Goal: Task Accomplishment & Management: Manage account settings

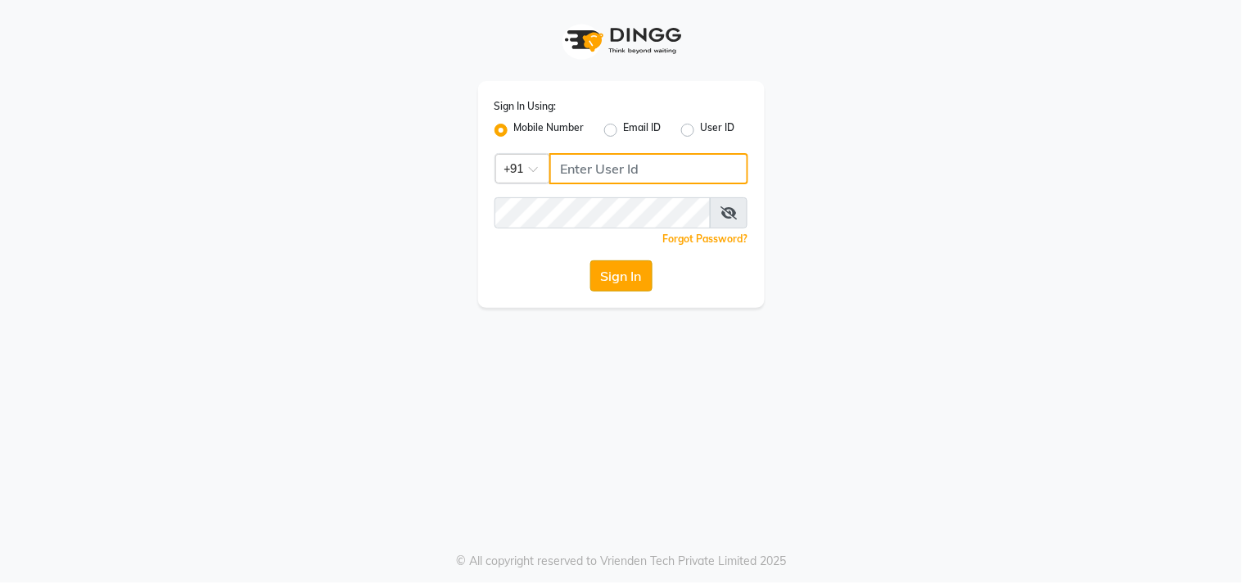
type input "9324581241"
click at [632, 276] on button "Sign In" at bounding box center [621, 275] width 62 height 31
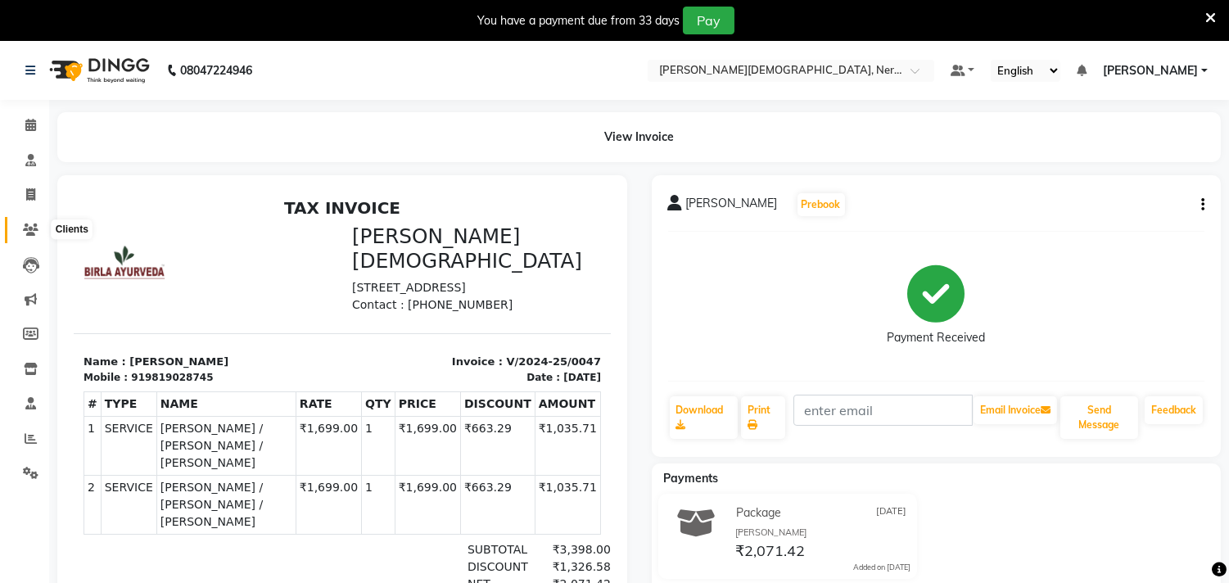
click at [29, 235] on icon at bounding box center [31, 229] width 16 height 12
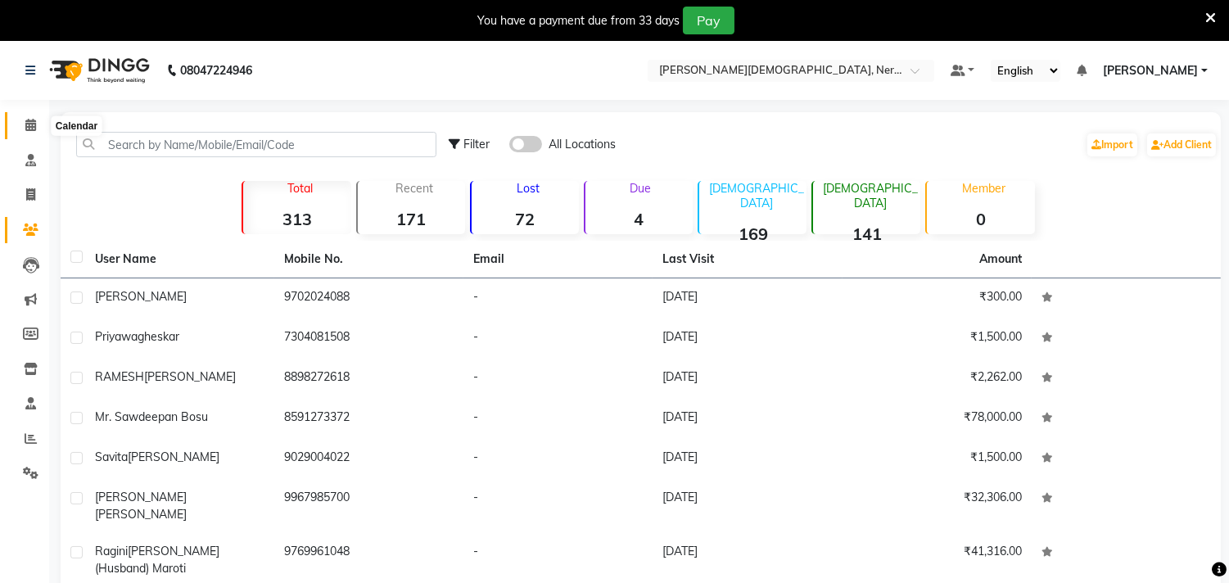
click at [36, 128] on span at bounding box center [30, 125] width 29 height 19
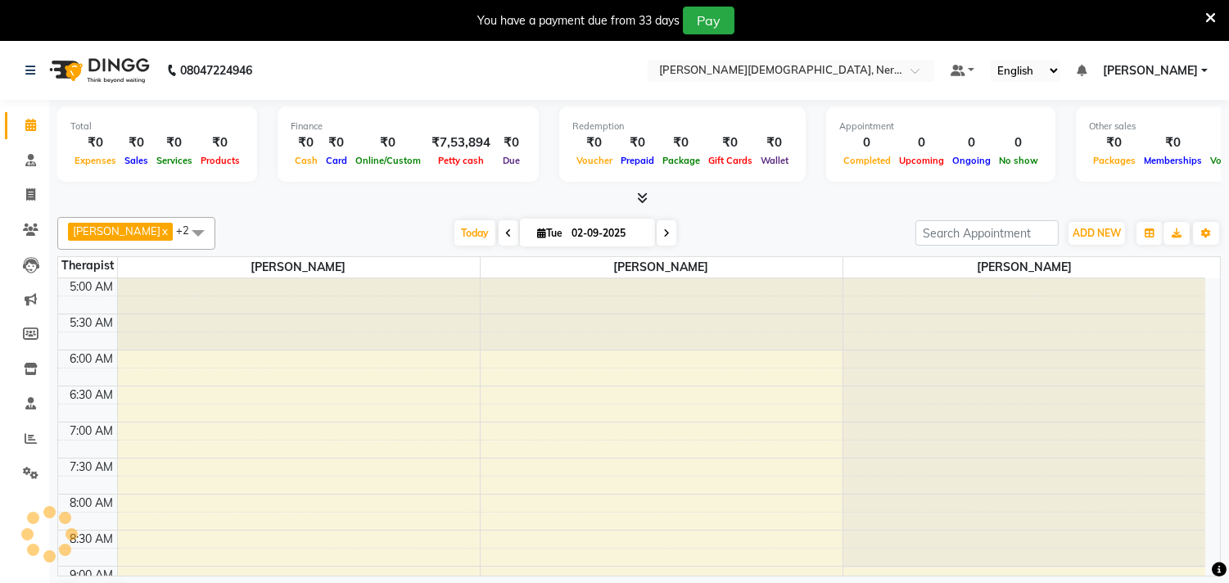
scroll to position [72, 0]
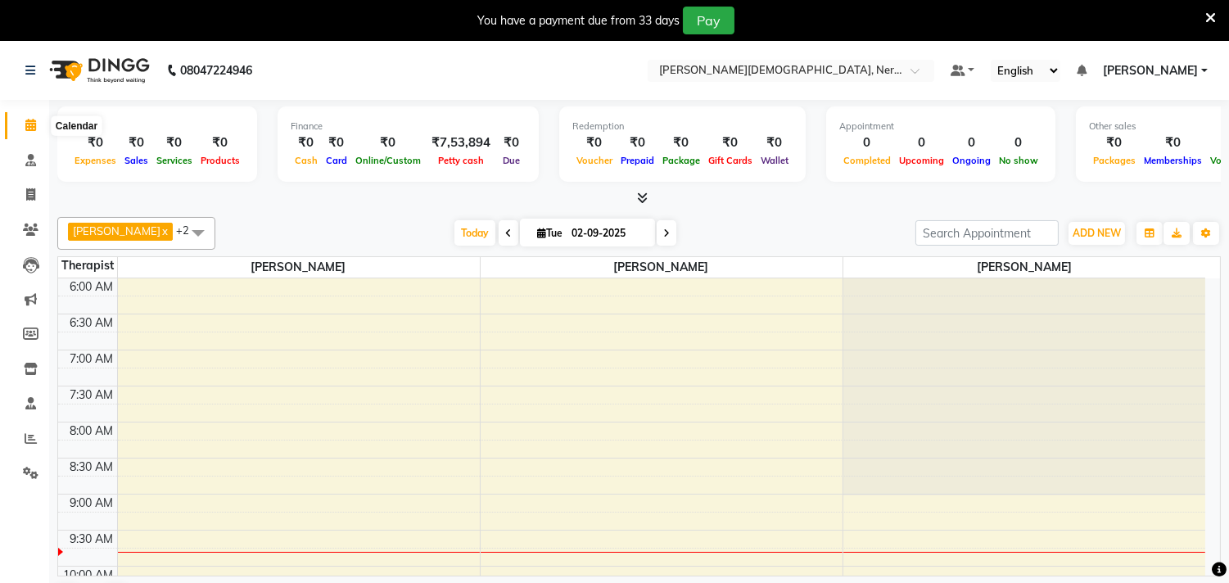
click at [34, 126] on icon at bounding box center [30, 125] width 11 height 12
click at [34, 191] on icon at bounding box center [30, 194] width 9 height 12
select select "6808"
select select "service"
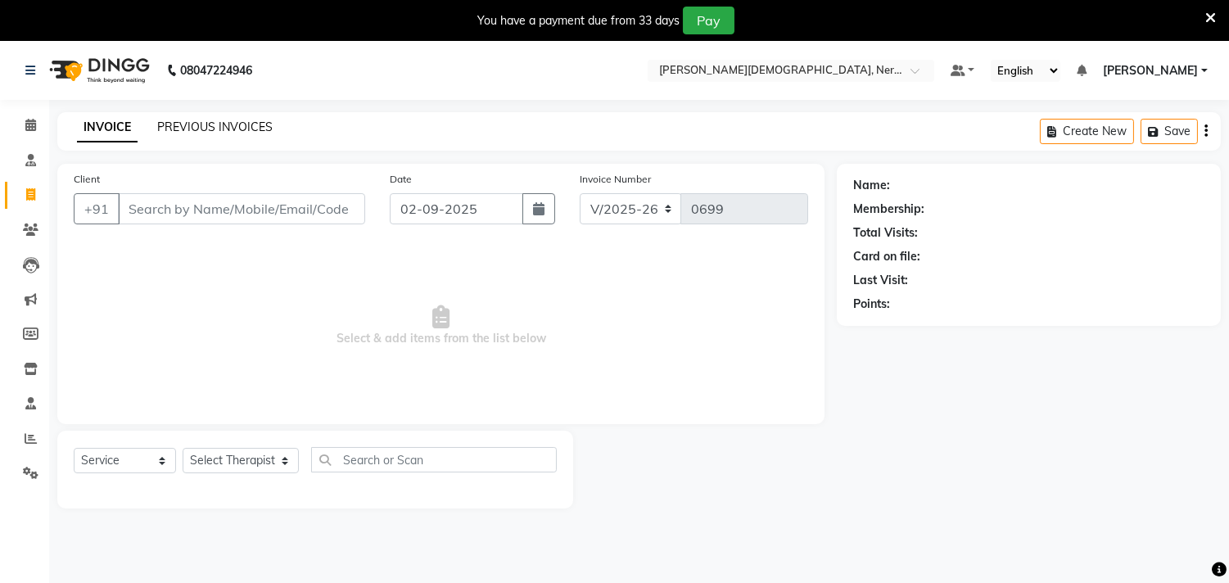
click at [251, 129] on link "PREVIOUS INVOICES" at bounding box center [214, 127] width 115 height 15
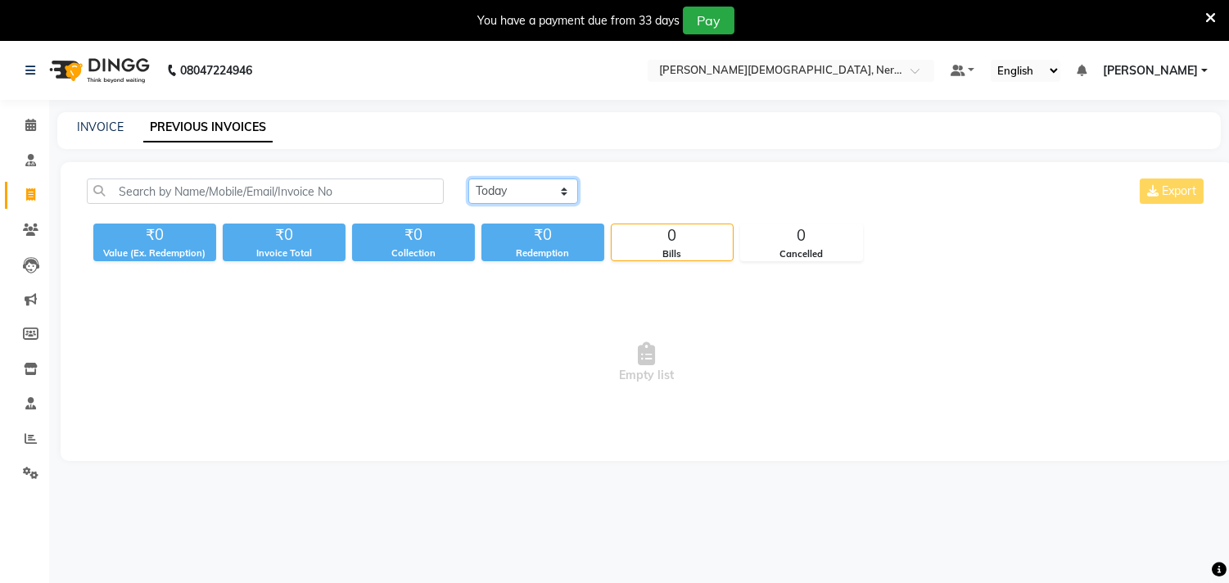
click at [563, 191] on select "[DATE] [DATE] Custom Range" at bounding box center [523, 190] width 110 height 25
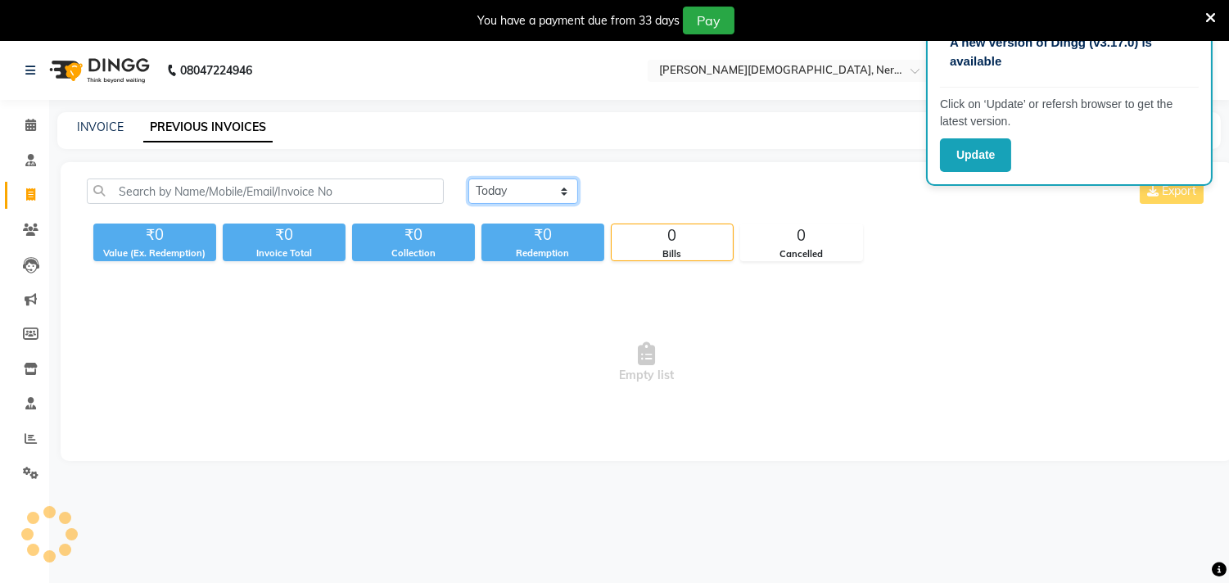
select select "range"
click at [468, 178] on select "[DATE] [DATE] Custom Range" at bounding box center [523, 190] width 110 height 25
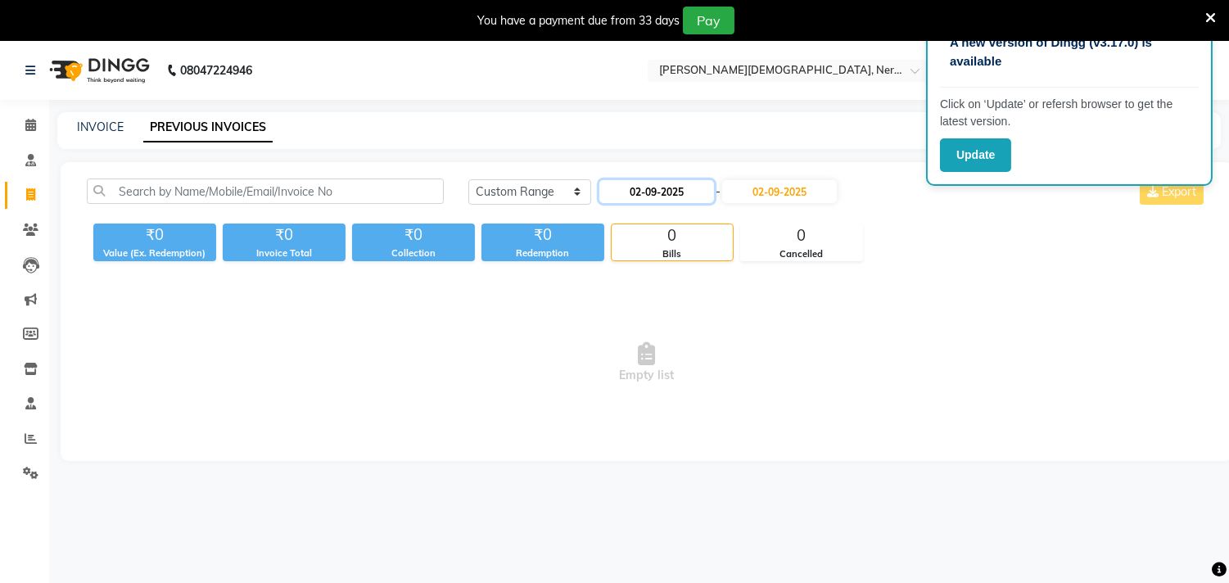
click at [674, 195] on input "02-09-2025" at bounding box center [656, 191] width 115 height 23
select select "9"
select select "2025"
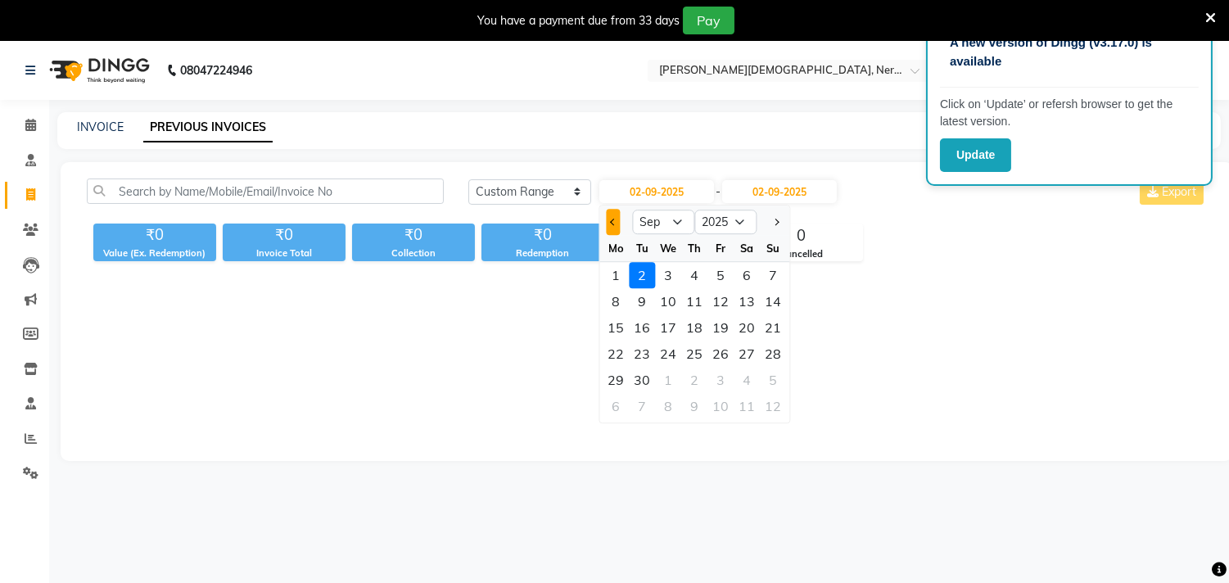
click at [610, 219] on span "Previous month" at bounding box center [613, 222] width 7 height 7
select select "8"
click at [769, 372] on div "31" at bounding box center [773, 380] width 26 height 26
type input "[DATE]"
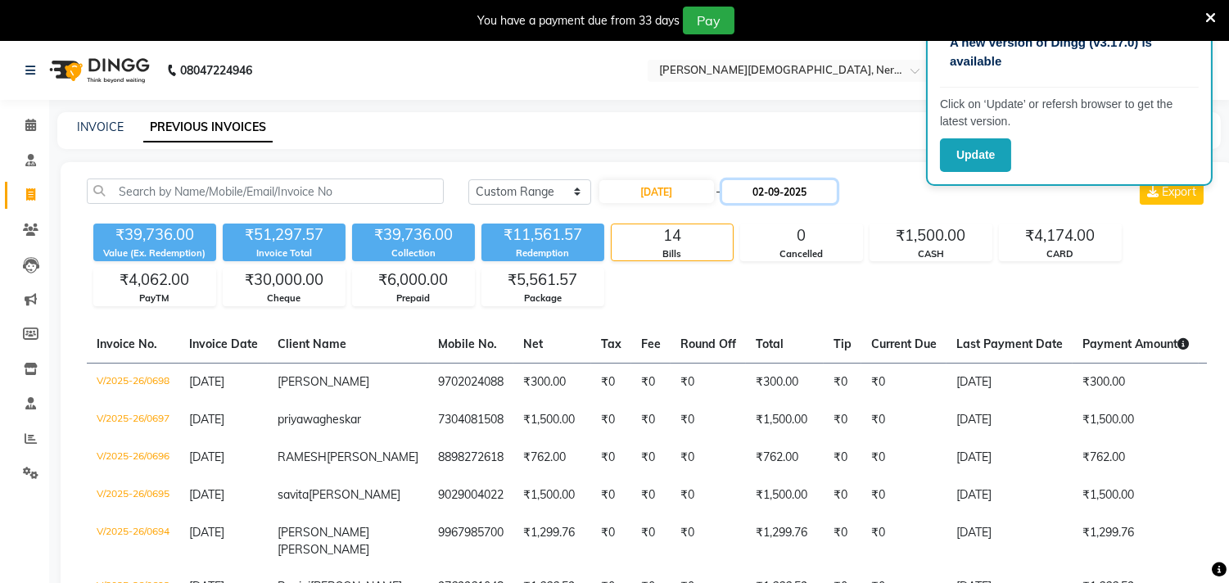
click at [805, 187] on input "02-09-2025" at bounding box center [779, 191] width 115 height 23
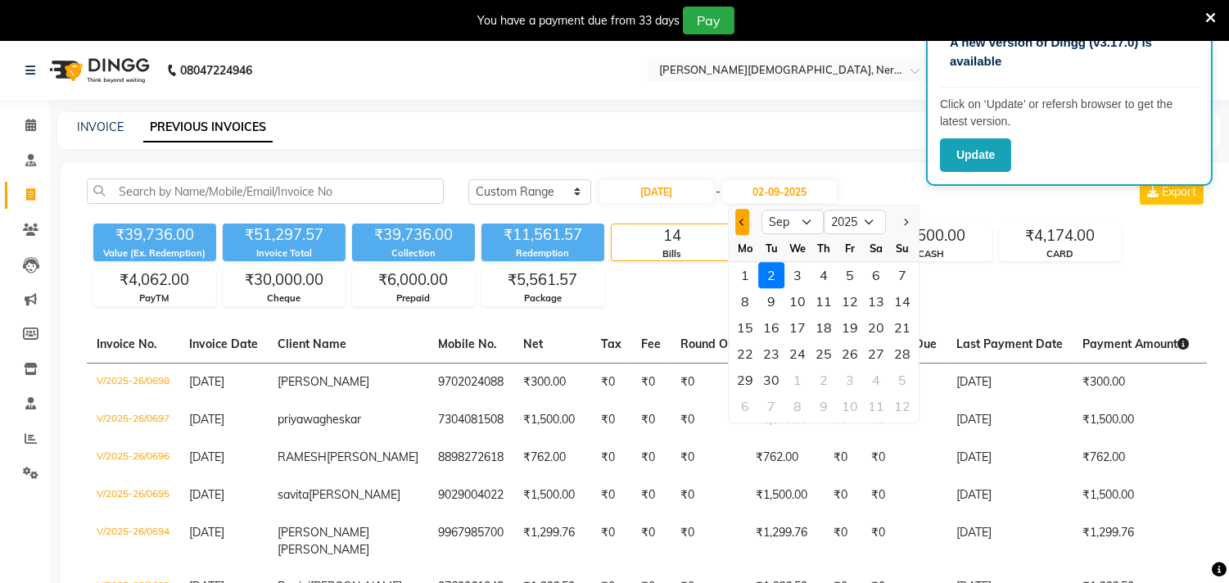
click at [741, 222] on span "Previous month" at bounding box center [742, 222] width 7 height 7
select select "8"
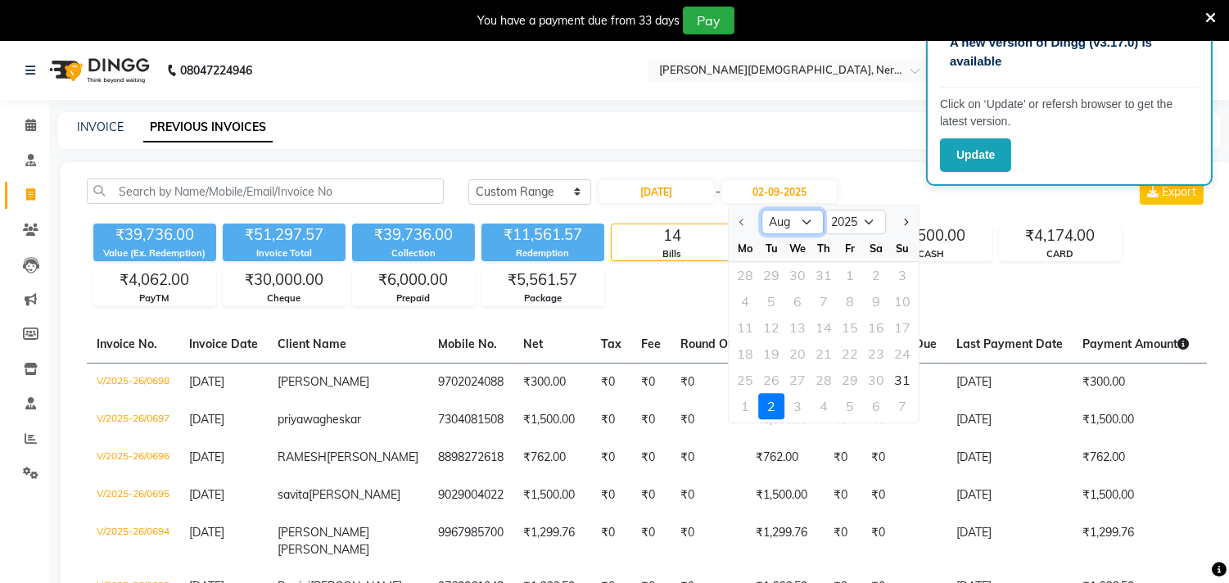
click at [788, 223] on select "Aug Sep Oct Nov Dec" at bounding box center [792, 222] width 62 height 25
click at [761, 210] on select "Aug Sep Oct Nov Dec" at bounding box center [792, 222] width 62 height 25
click at [861, 219] on select "2025 2026 2027 2028 2029 2030 2031 2032 2033 2034 2035" at bounding box center [854, 222] width 62 height 25
click at [844, 223] on select "2025 2026 2027 2028 2029 2030 2031 2032 2033 2034 2035" at bounding box center [854, 222] width 62 height 25
click at [783, 226] on select "Aug Sep Oct Nov Dec" at bounding box center [792, 222] width 62 height 25
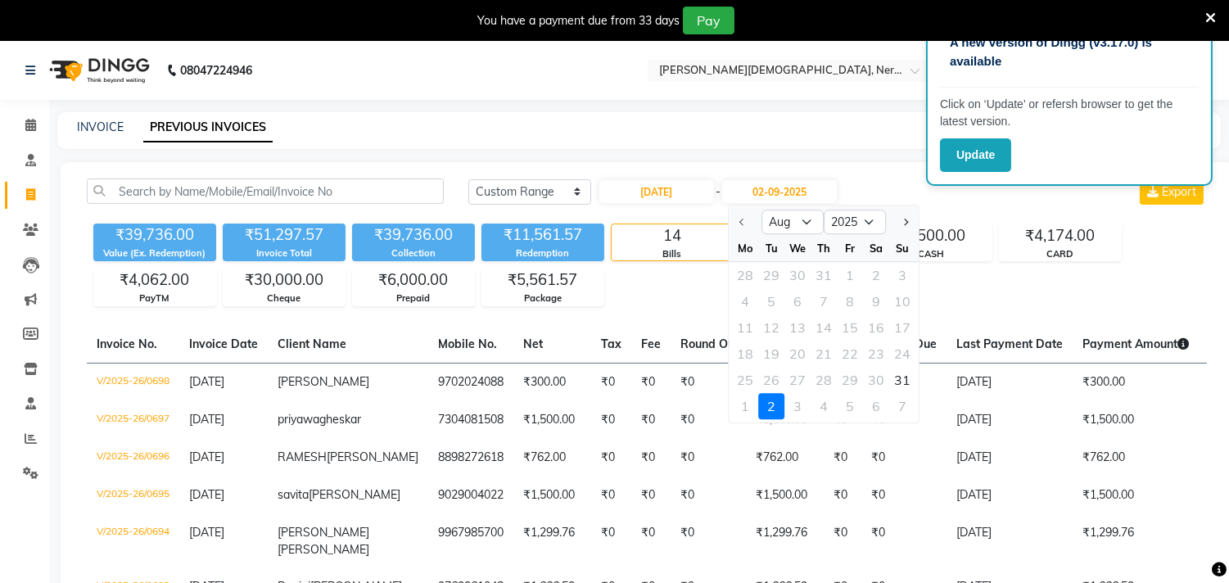
click at [678, 291] on div "₹39,736.00 Value (Ex. Redemption) ₹51,297.57 Invoice Total ₹39,736.00 Collectio…" at bounding box center [647, 261] width 1120 height 89
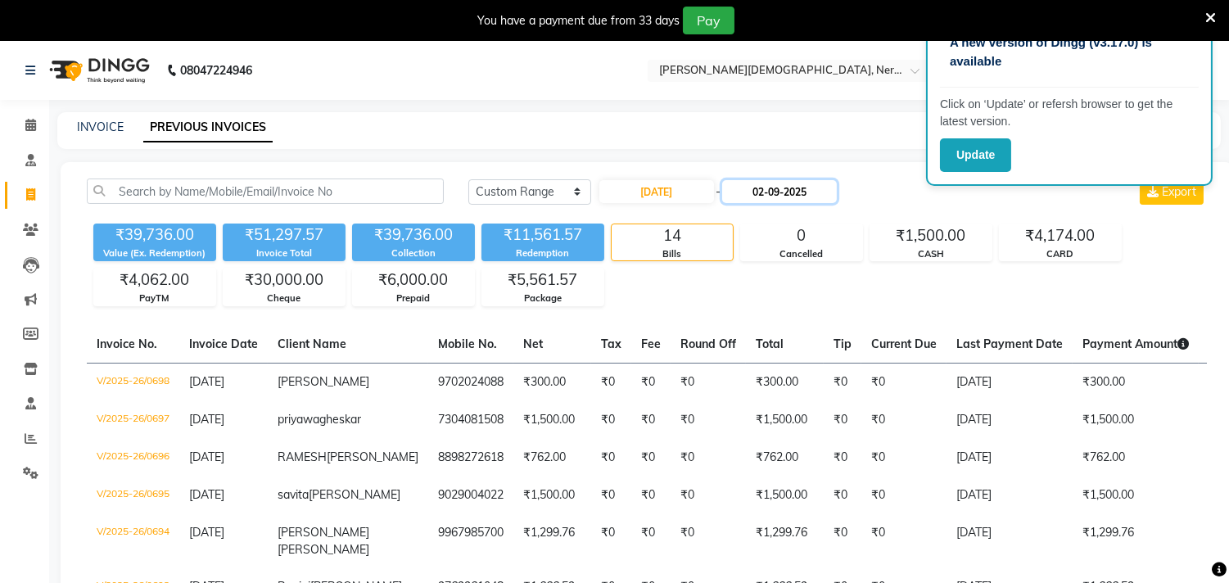
click at [791, 192] on input "02-09-2025" at bounding box center [779, 191] width 115 height 23
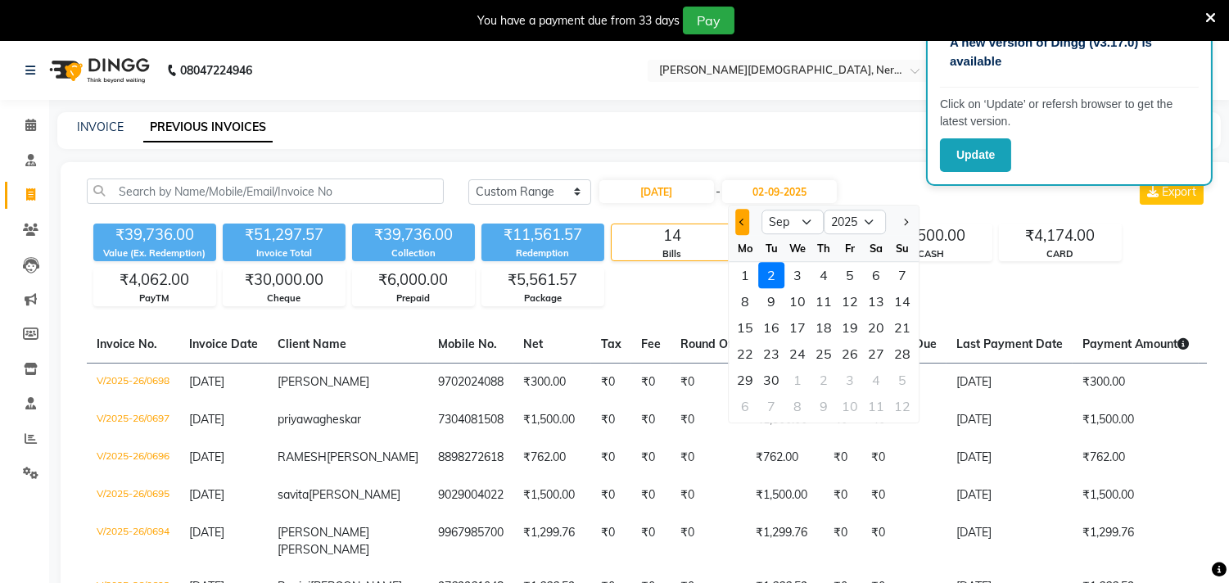
click at [738, 223] on button "Previous month" at bounding box center [742, 222] width 14 height 26
select select "8"
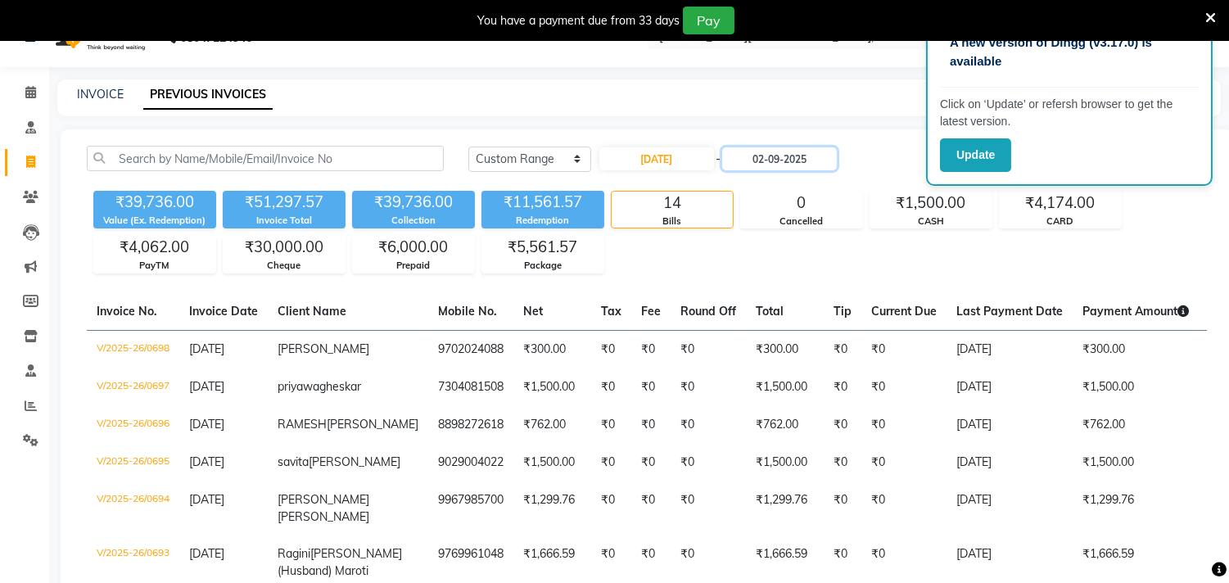
scroll to position [22, 0]
